Goal: Use online tool/utility: Utilize a website feature to perform a specific function

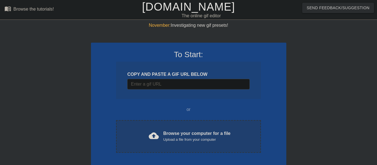
click at [185, 137] on div "Upload a file from your computer" at bounding box center [196, 140] width 67 height 6
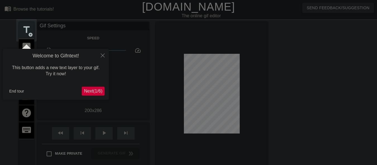
scroll to position [14, 0]
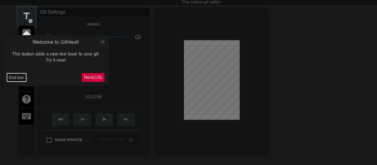
click at [22, 76] on button "End tour" at bounding box center [16, 77] width 19 height 8
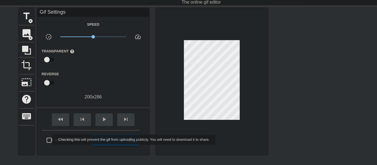
click at [49, 140] on input "Make Private" at bounding box center [49, 141] width 12 height 12
checkbox input "true"
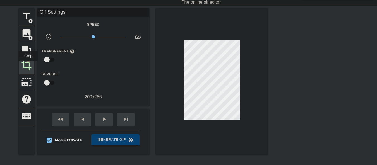
click at [28, 65] on span "crop" at bounding box center [26, 65] width 11 height 11
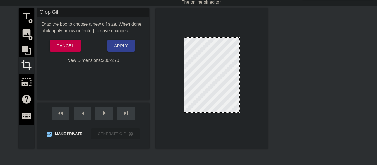
drag, startPoint x: 223, startPoint y: 117, endPoint x: 223, endPoint y: 113, distance: 4.5
click at [223, 113] on div at bounding box center [212, 112] width 55 height 3
click at [120, 49] on span "Apply" at bounding box center [121, 45] width 14 height 7
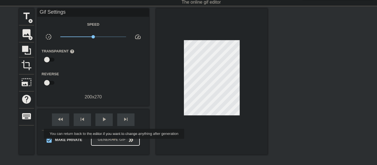
click at [115, 143] on button "Generate Gif double_arrow" at bounding box center [115, 140] width 48 height 11
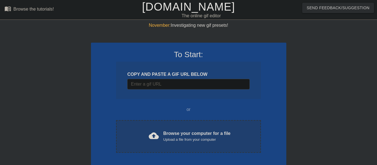
click at [125, 136] on div "cloud_upload Browse your computer for a file Upload a file from your computer C…" at bounding box center [188, 136] width 145 height 33
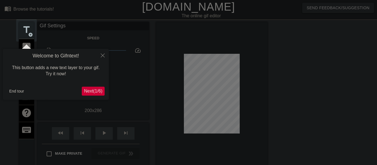
scroll to position [14, 0]
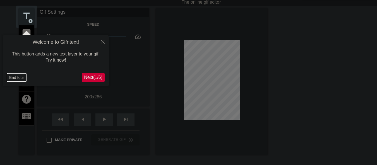
click at [16, 79] on button "End tour" at bounding box center [16, 77] width 19 height 8
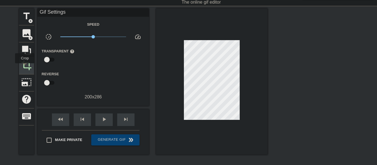
click at [25, 67] on span "crop" at bounding box center [26, 65] width 11 height 11
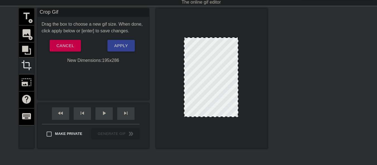
click at [238, 70] on div at bounding box center [238, 77] width 3 height 79
drag, startPoint x: 215, startPoint y: 117, endPoint x: 215, endPoint y: 113, distance: 3.6
click at [215, 113] on div at bounding box center [211, 113] width 53 height 3
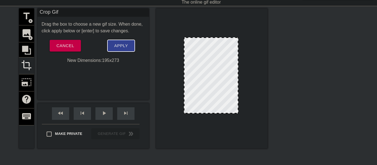
click at [114, 47] on span "Apply" at bounding box center [121, 45] width 14 height 7
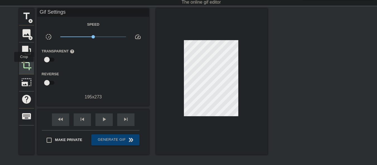
click at [24, 66] on span "crop" at bounding box center [26, 65] width 11 height 11
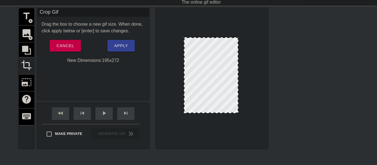
click at [220, 114] on div at bounding box center [211, 112] width 53 height 3
click at [125, 49] on span "Apply" at bounding box center [121, 45] width 14 height 7
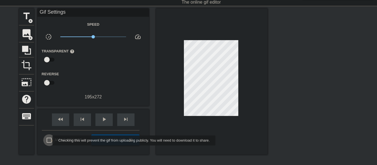
click at [49, 141] on input "Make Private" at bounding box center [49, 141] width 12 height 12
checkbox input "true"
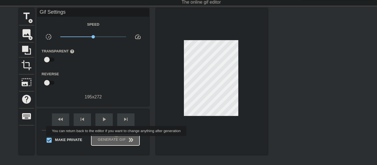
click at [117, 140] on span "Generate Gif double_arrow" at bounding box center [116, 140] width 44 height 7
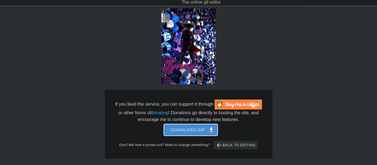
click at [177, 132] on span "Download gif get_app" at bounding box center [191, 130] width 40 height 7
